Goal: Submit feedback/report problem: Submit feedback/report problem

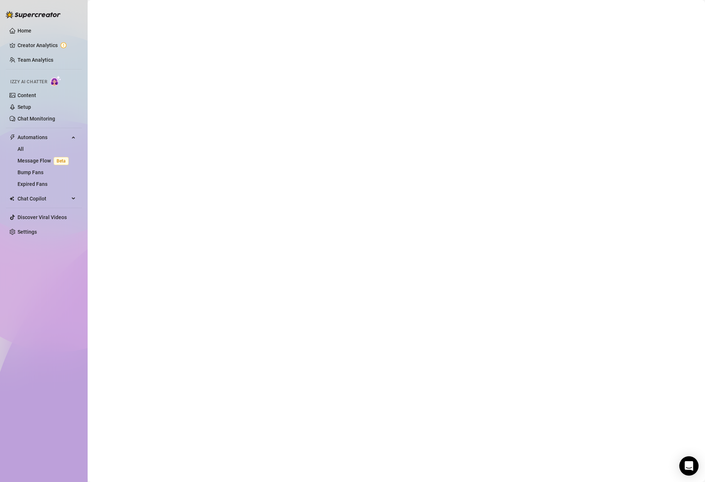
click at [690, 467] on icon "Open Intercom Messenger" at bounding box center [688, 465] width 8 height 9
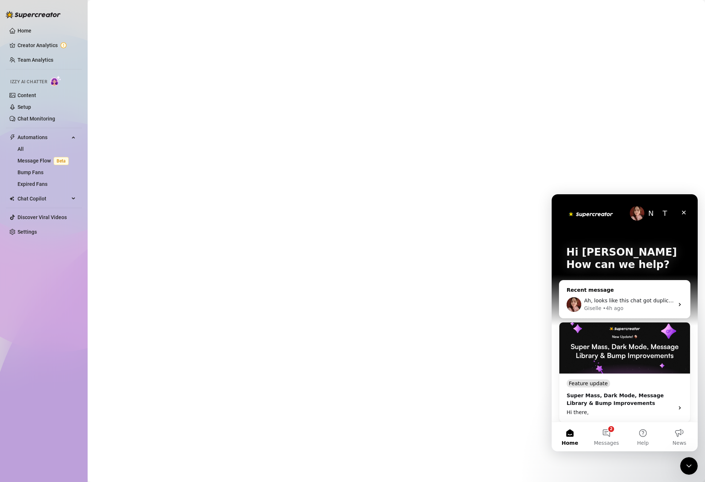
click at [628, 307] on div "Giselle • 4h ago" at bounding box center [629, 308] width 90 height 8
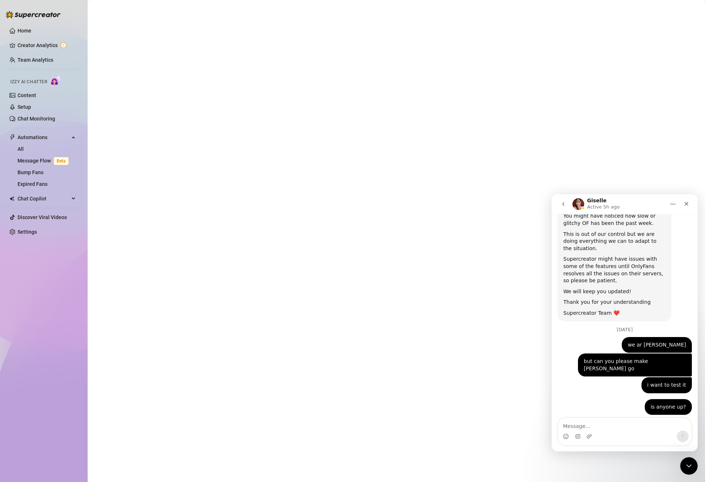
scroll to position [131, 0]
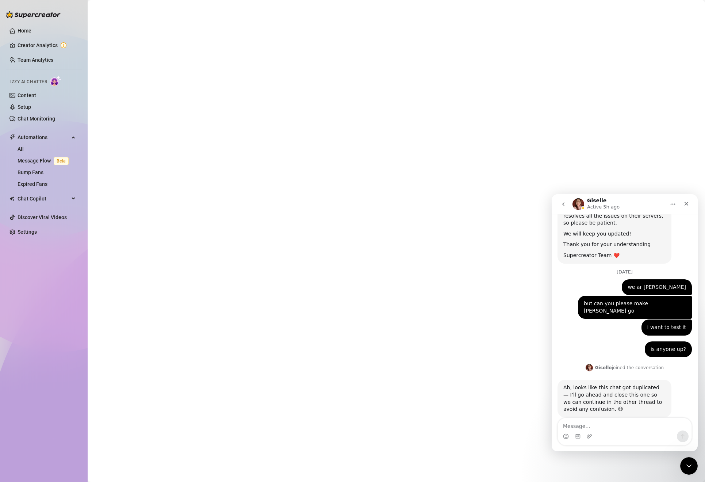
click at [594, 427] on textarea "Message…" at bounding box center [625, 424] width 134 height 12
type textarea "ok"
click at [686, 438] on button "Send a message…" at bounding box center [683, 436] width 12 height 12
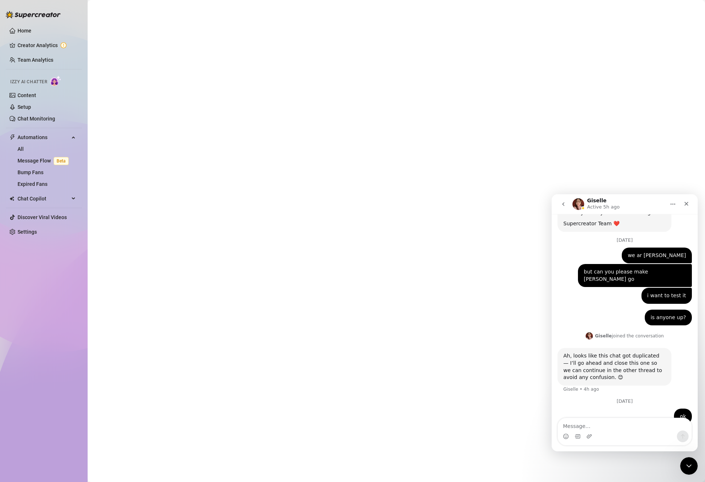
click at [559, 207] on button "go back" at bounding box center [563, 204] width 14 height 14
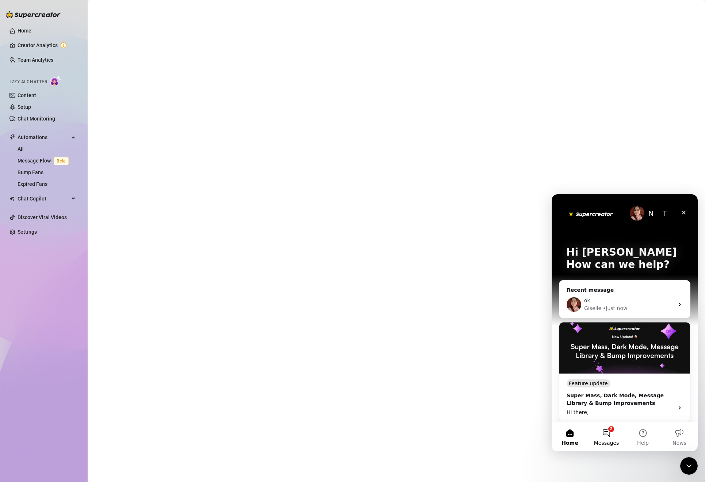
click at [602, 436] on button "2 Messages" at bounding box center [606, 436] width 37 height 29
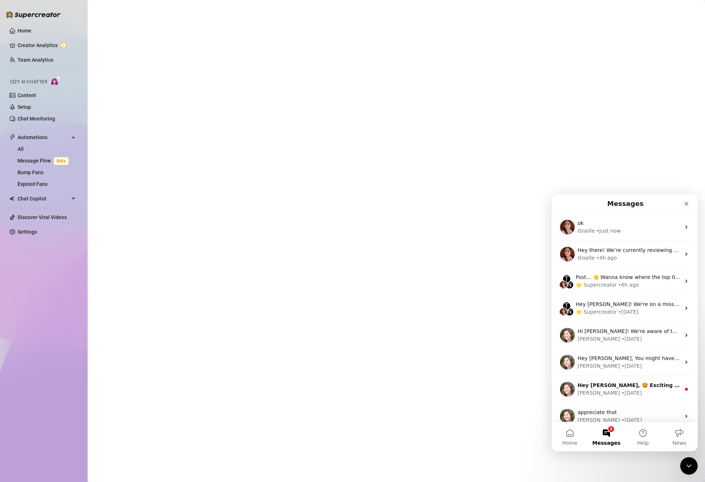
click at [602, 437] on button "2 Messages" at bounding box center [606, 436] width 37 height 29
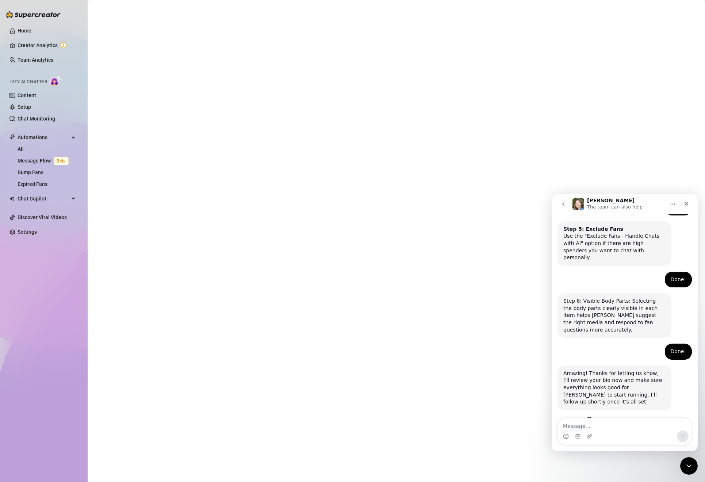
scroll to position [522, 0]
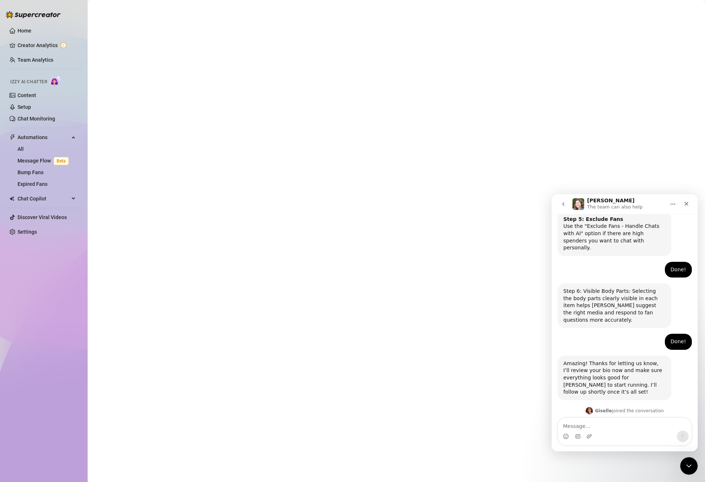
click at [610, 432] on div "Intercom messenger" at bounding box center [625, 436] width 134 height 12
click at [590, 427] on textarea "Message…" at bounding box center [625, 424] width 134 height 12
type textarea "do we have a eta ?"
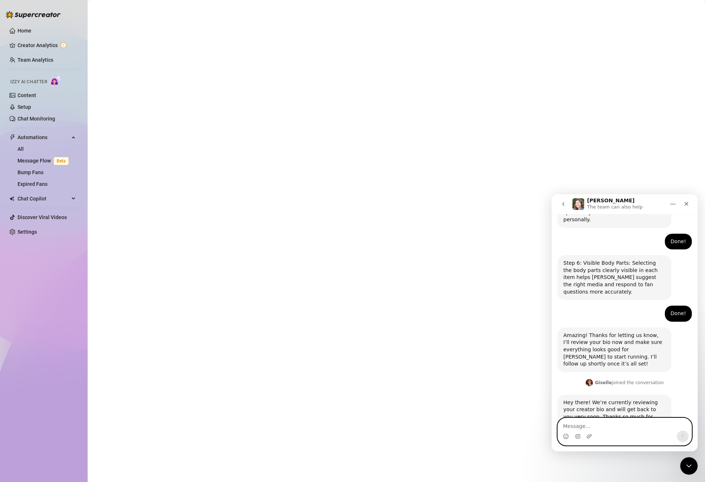
scroll to position [564, 0]
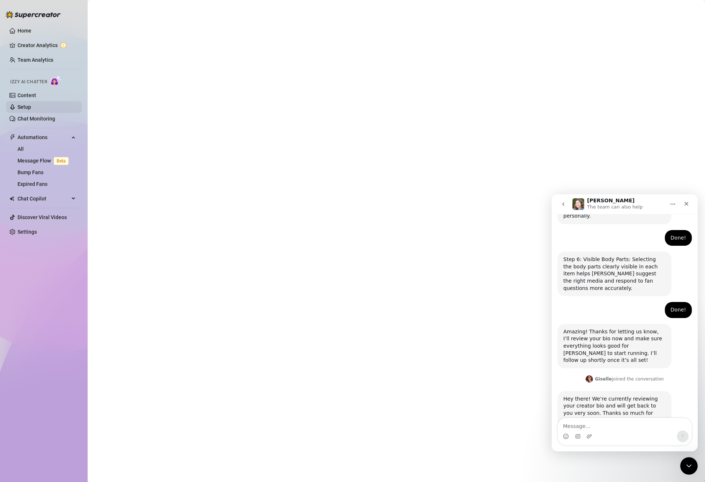
click at [31, 108] on link "Setup" at bounding box center [25, 107] width 14 height 6
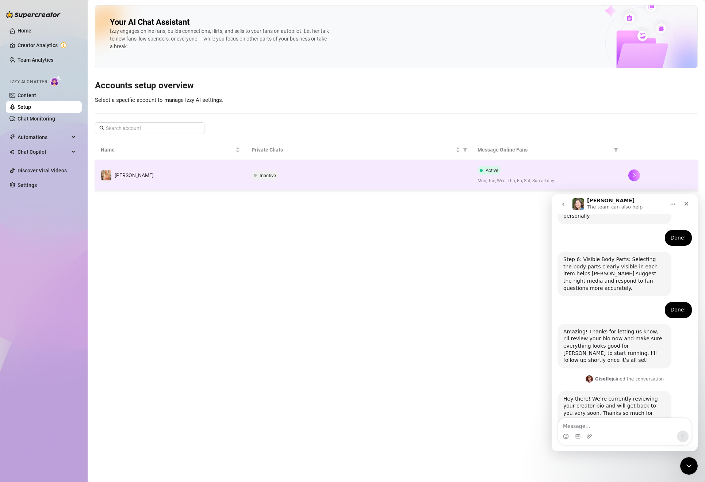
click at [523, 173] on div "Active Mon, Tue, Wed, Thu, Fri, Sat, Sun all day" at bounding box center [546, 175] width 139 height 19
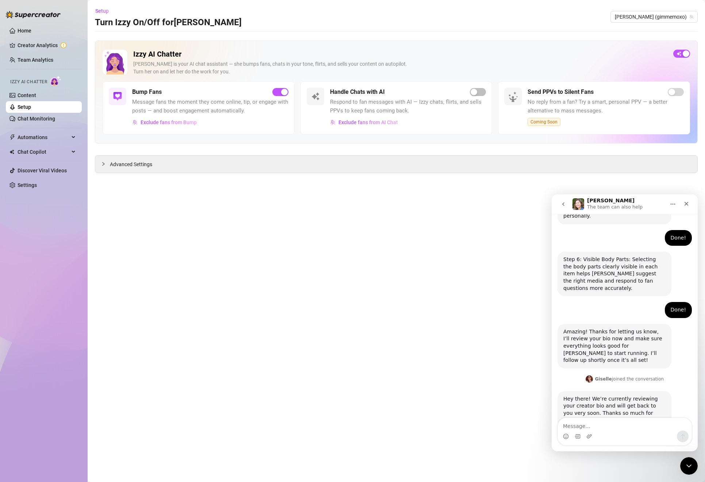
click at [523, 173] on main "Setup Turn Izzy On/Off for Anthia Anthia (gimmemoxo) Izzy AI Chatter Izzy is yo…" at bounding box center [396, 241] width 617 height 482
click at [475, 86] on div "Handle Chats with AI Respond to fan messages with AI — Izzy chats, flirts, and …" at bounding box center [396, 107] width 192 height 53
click at [475, 89] on div "button" at bounding box center [474, 92] width 7 height 7
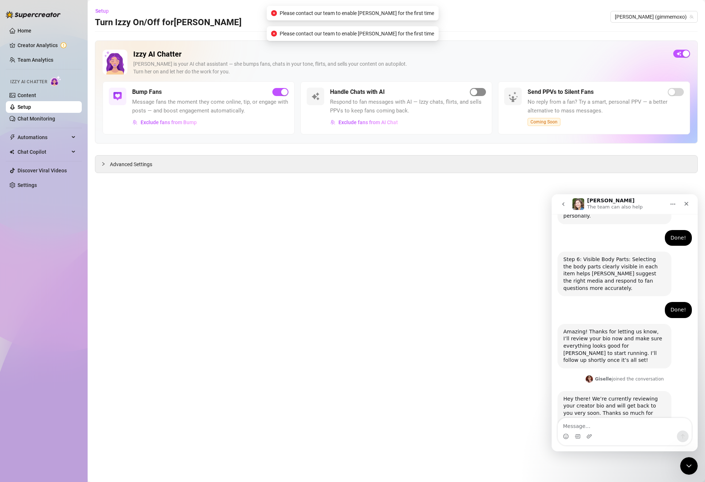
click at [475, 89] on div "button" at bounding box center [474, 92] width 7 height 7
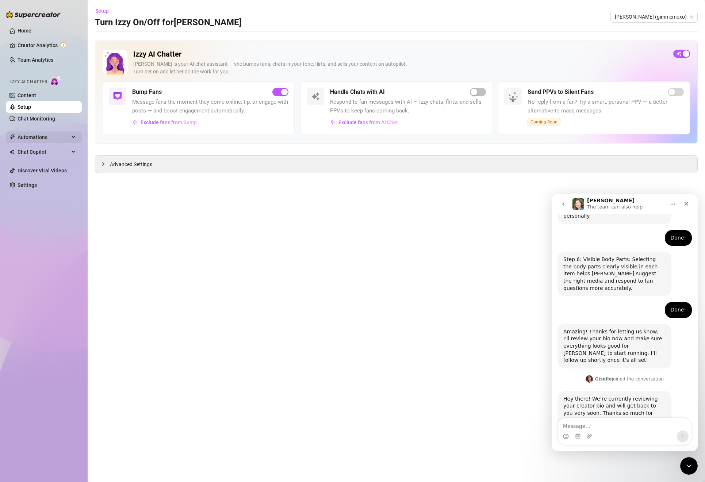
click at [33, 142] on span "Automations" at bounding box center [44, 137] width 52 height 12
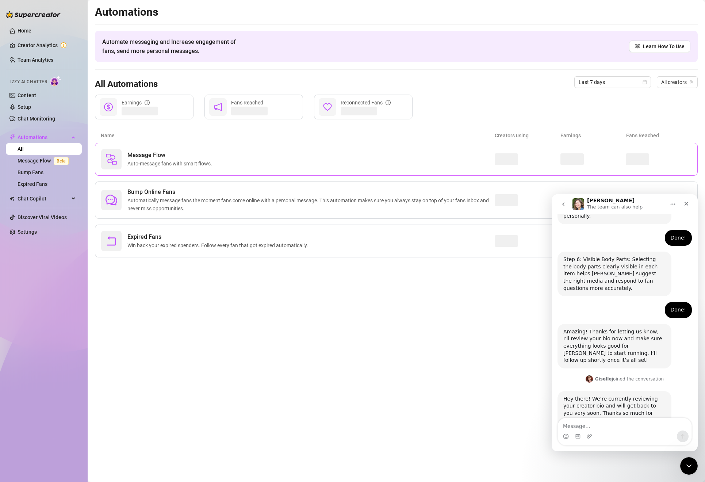
click at [180, 152] on span "Message Flow" at bounding box center [171, 155] width 88 height 9
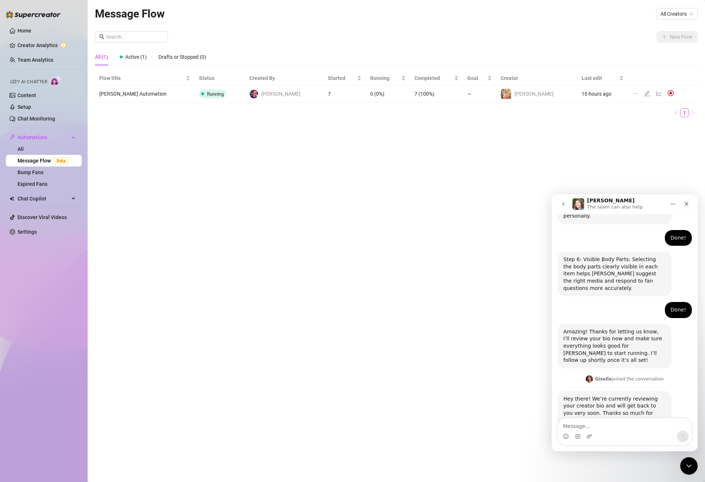
click at [656, 93] on icon "line-chart" at bounding box center [659, 94] width 6 height 6
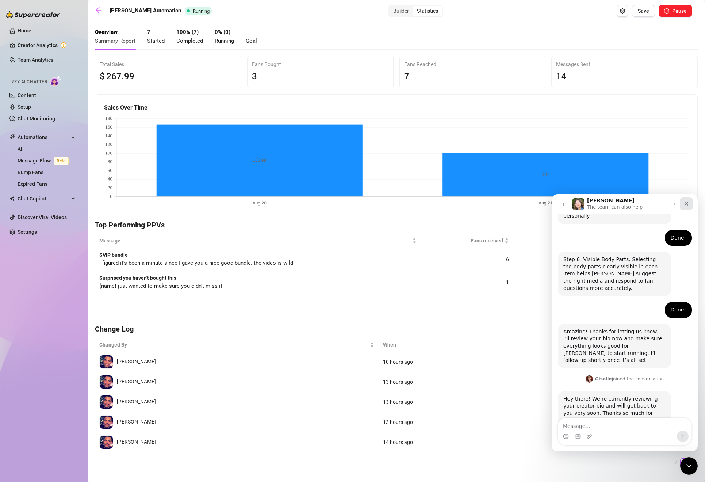
click at [690, 203] on div "Close" at bounding box center [686, 203] width 13 height 13
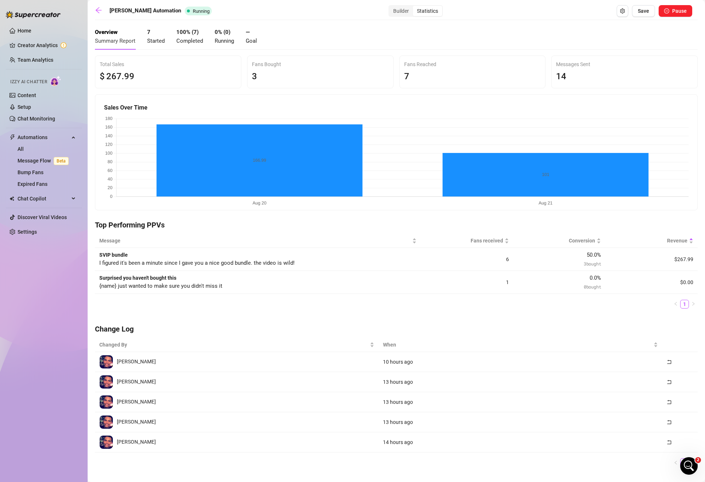
scroll to position [564, 0]
click at [34, 158] on link "Message Flow Beta" at bounding box center [45, 161] width 54 height 6
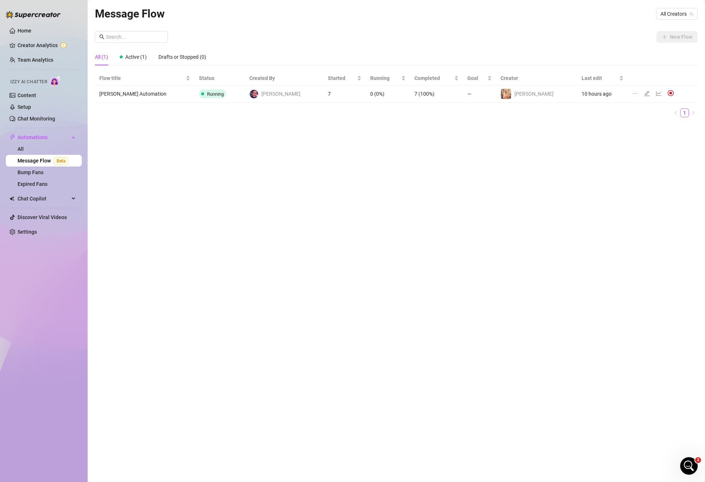
click at [135, 91] on td "[PERSON_NAME] Automation" at bounding box center [145, 93] width 100 height 17
click at [207, 96] on span "Running" at bounding box center [215, 93] width 17 height 5
click at [644, 91] on icon "edit" at bounding box center [647, 94] width 6 height 6
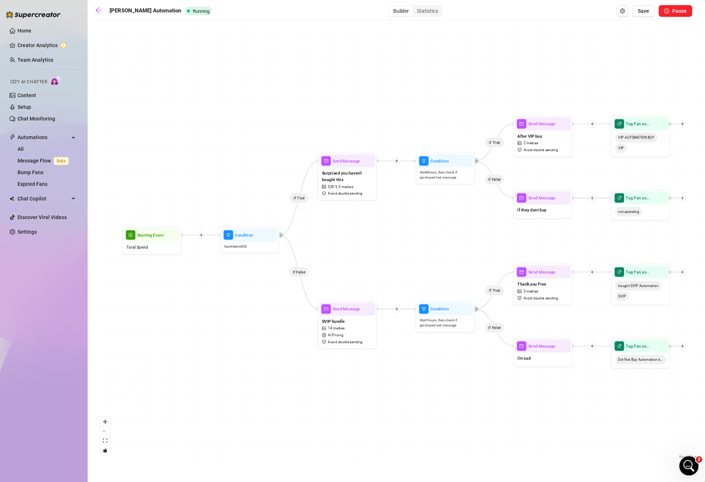
click at [682, 464] on div "Open Intercom Messenger" at bounding box center [688, 465] width 24 height 24
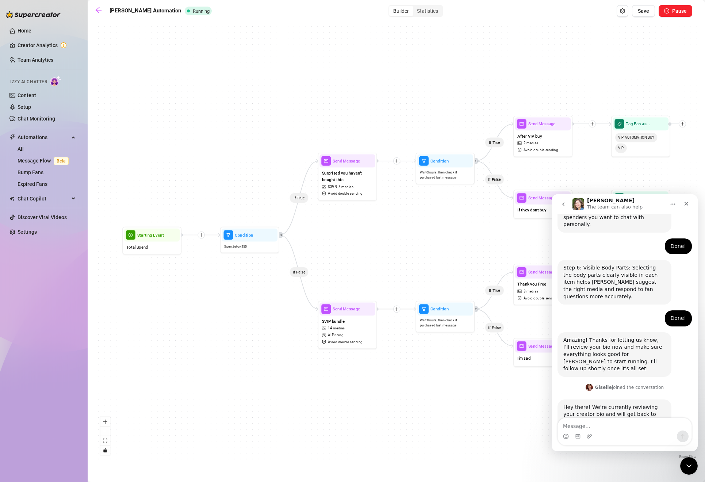
scroll to position [564, 0]
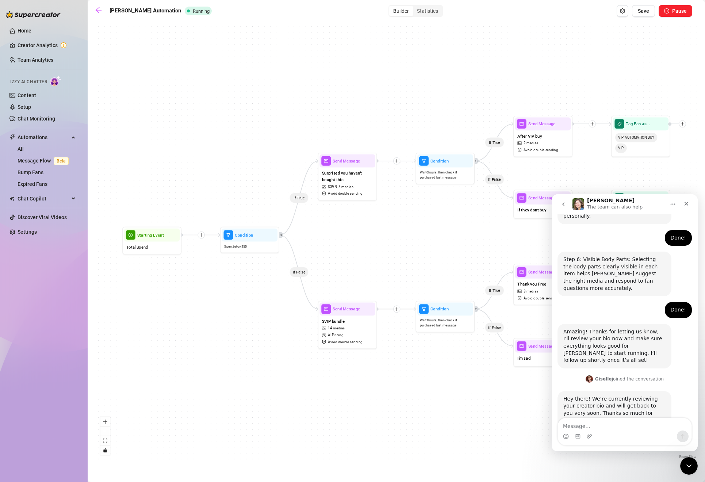
click at [561, 203] on icon "go back" at bounding box center [563, 204] width 6 height 6
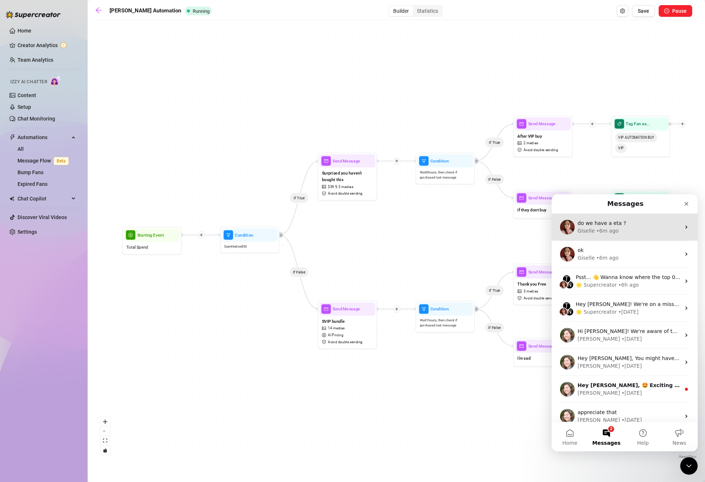
click at [624, 226] on div "do we have a eta ?" at bounding box center [629, 223] width 103 height 8
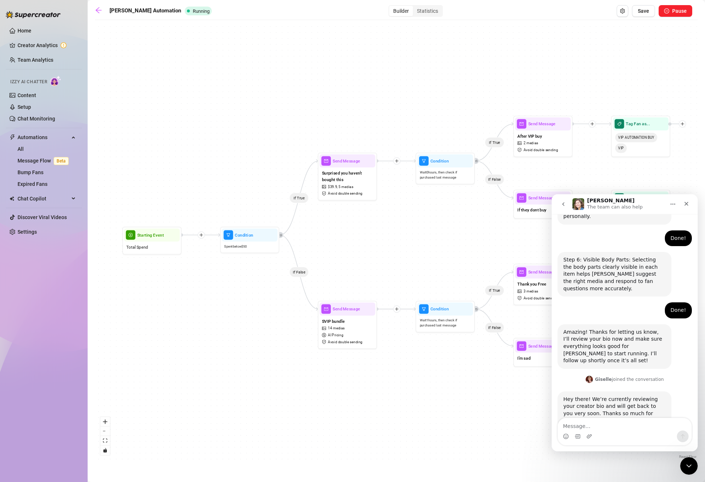
scroll to position [564, 0]
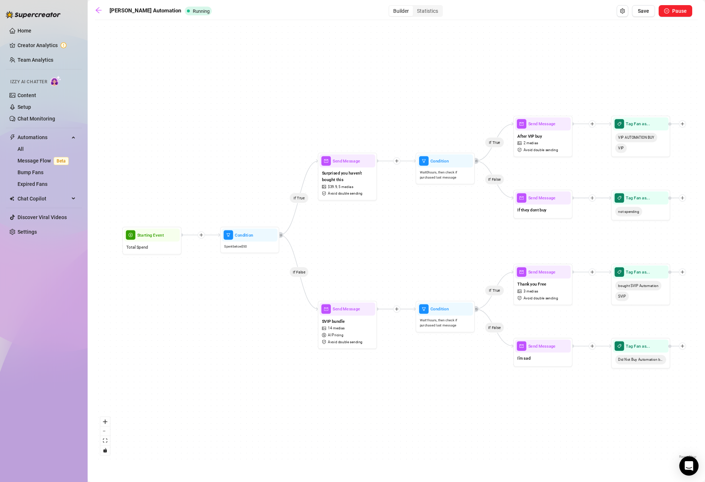
click at [685, 470] on div "Open Intercom Messenger" at bounding box center [688, 465] width 19 height 19
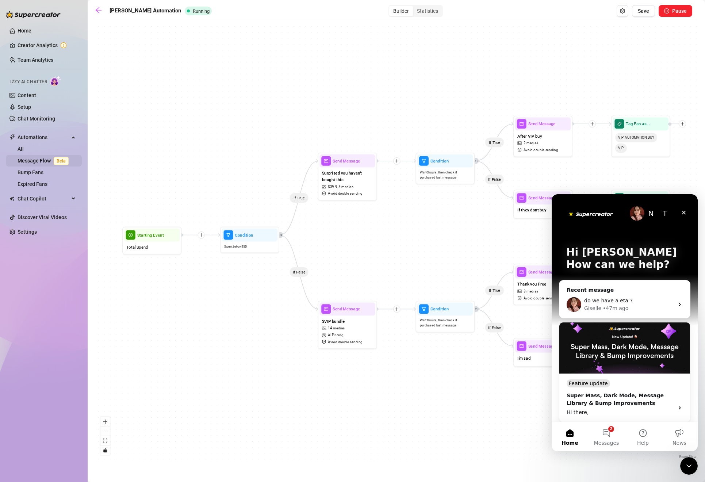
click at [39, 158] on link "Message Flow Beta" at bounding box center [45, 161] width 54 height 6
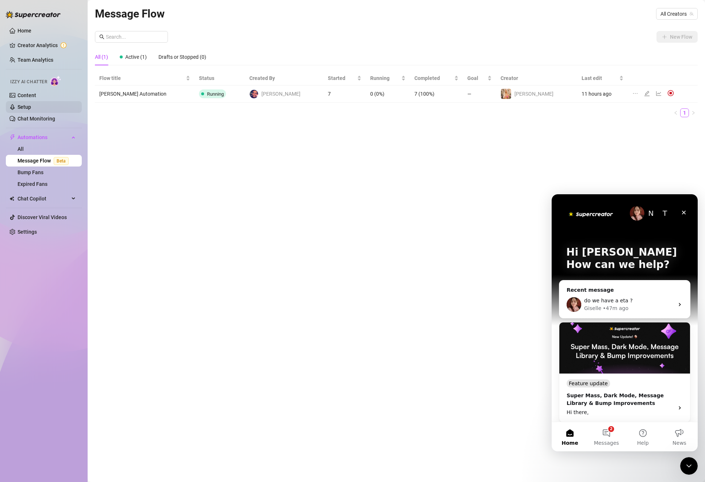
click at [31, 104] on link "Setup" at bounding box center [25, 107] width 14 height 6
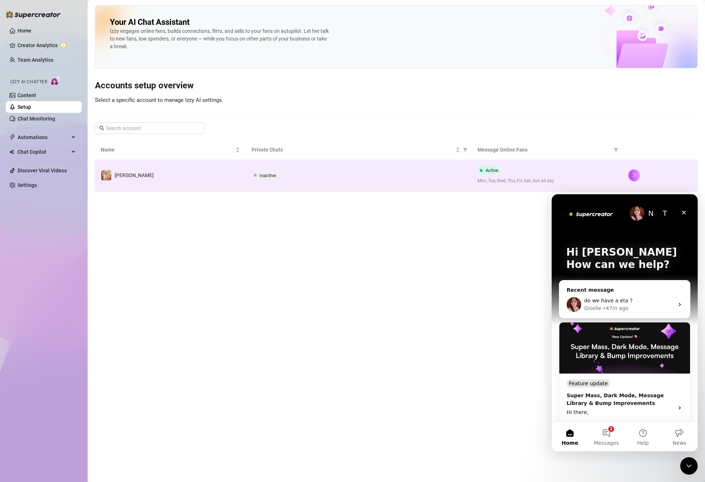
click at [282, 175] on div "Inactive" at bounding box center [359, 175] width 214 height 9
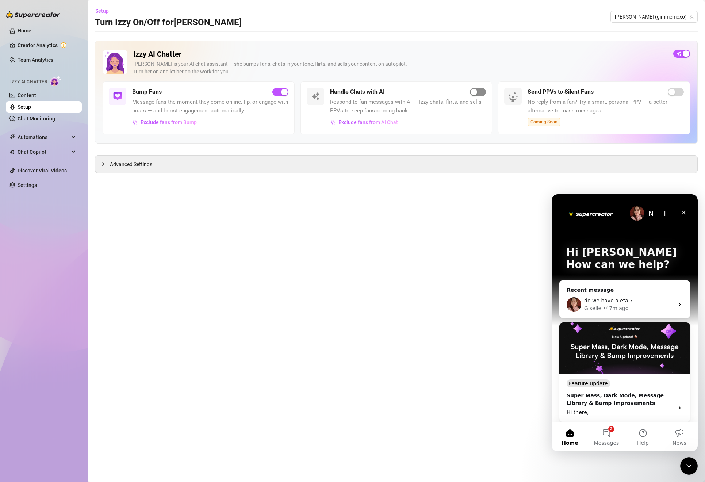
click at [475, 95] on div "button" at bounding box center [474, 92] width 7 height 7
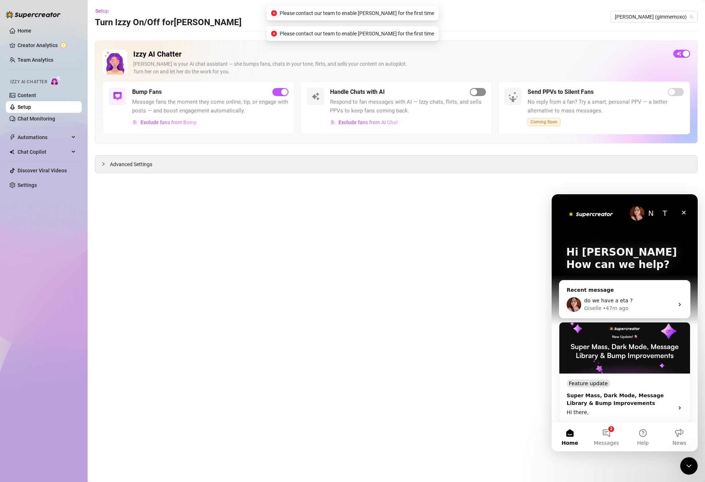
click at [475, 95] on div "button" at bounding box center [474, 92] width 7 height 7
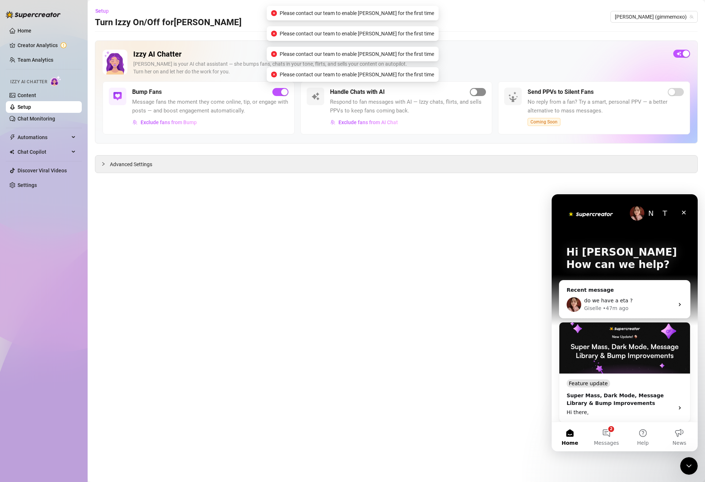
click at [475, 95] on div "button" at bounding box center [474, 92] width 7 height 7
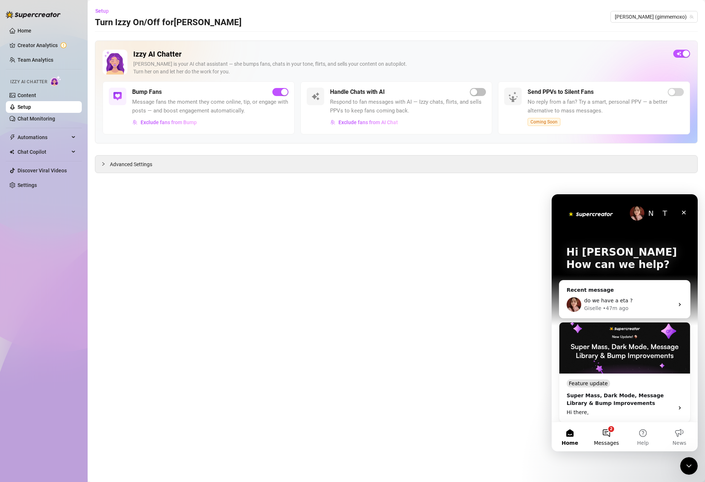
click at [609, 436] on button "2 Messages" at bounding box center [606, 436] width 37 height 29
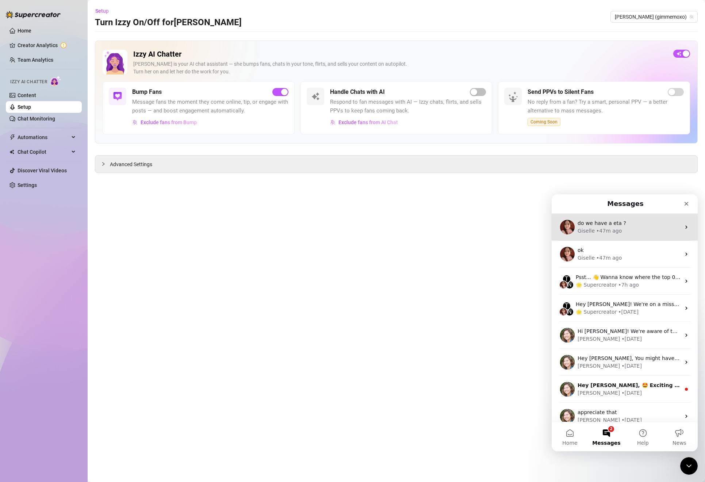
click at [615, 233] on div "• 47m ago" at bounding box center [609, 231] width 26 height 8
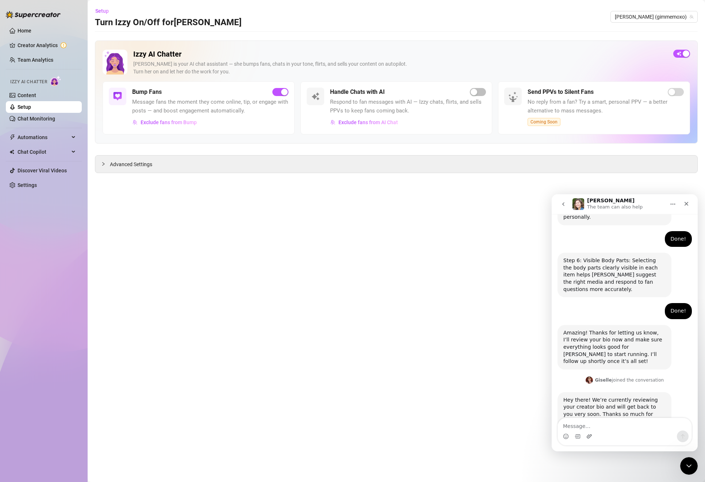
scroll to position [564, 0]
click at [588, 426] on textarea "Message…" at bounding box center [625, 424] width 134 height 12
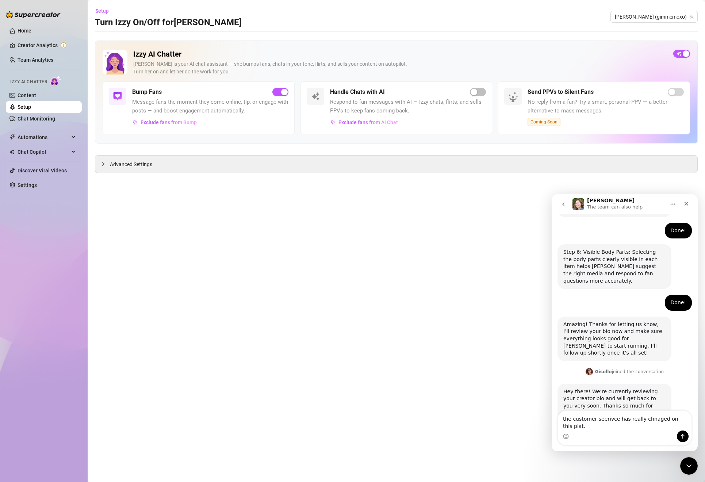
scroll to position [571, 0]
click at [601, 418] on textarea "the customer seerivce has really chnaged on this platform." at bounding box center [625, 421] width 134 height 20
click at [648, 417] on textarea "the customer serivce has really chnaged on this platform." at bounding box center [625, 421] width 134 height 20
type textarea "the customer service has really changed on this platform."
click at [680, 433] on icon "Send a message…" at bounding box center [683, 436] width 6 height 6
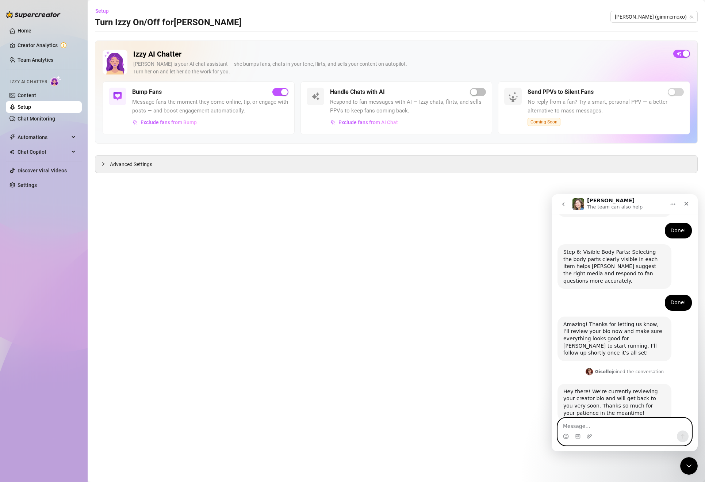
scroll to position [587, 0]
